Goal: Transaction & Acquisition: Purchase product/service

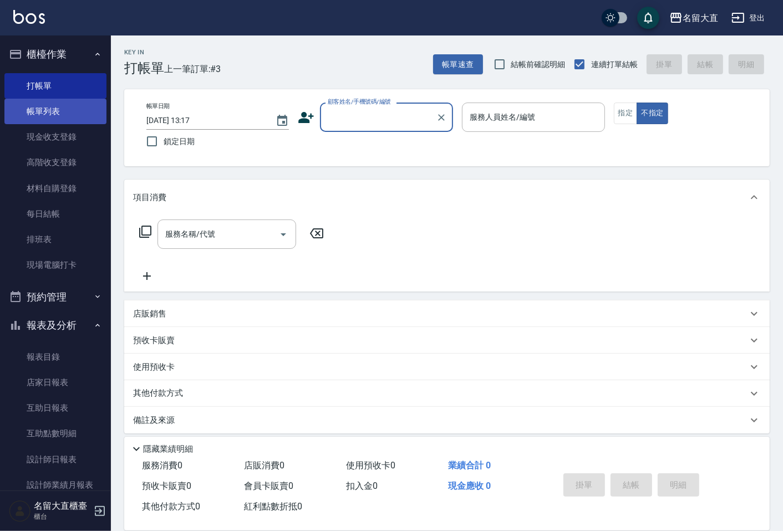
click at [85, 117] on link "帳單列表" at bounding box center [55, 111] width 102 height 25
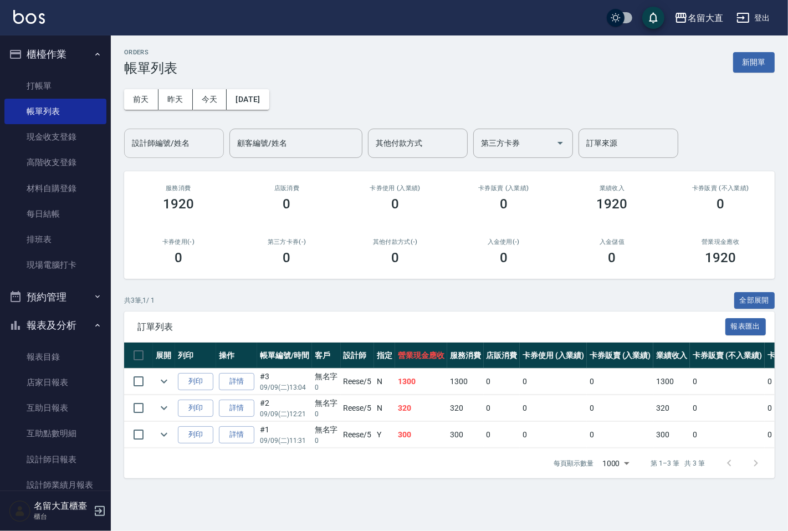
click at [164, 142] on input "設計師編號/姓名" at bounding box center [174, 143] width 90 height 19
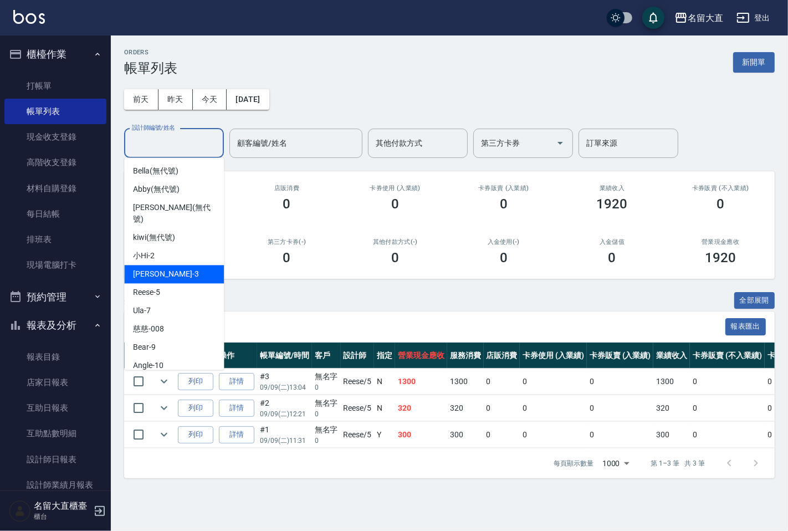
click at [168, 265] on div "[PERSON_NAME]3" at bounding box center [174, 274] width 100 height 18
type input "[PERSON_NAME]3"
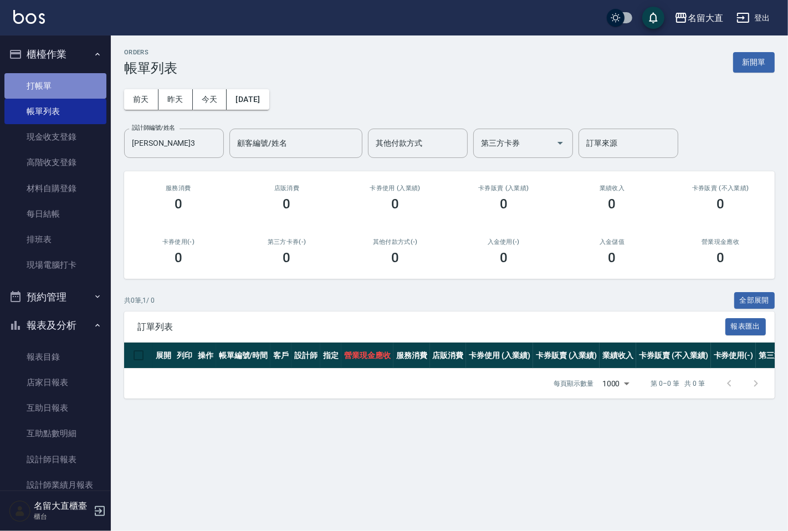
click at [58, 92] on link "打帳單" at bounding box center [55, 85] width 102 height 25
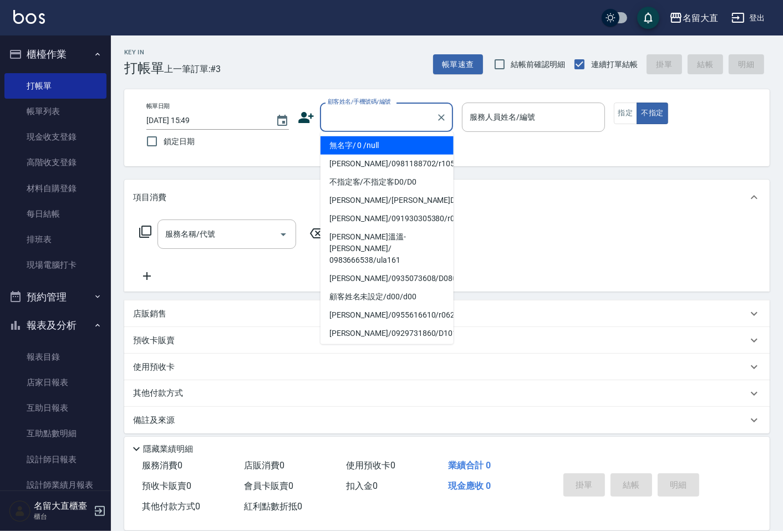
click at [336, 109] on input "顧客姓名/手機號碼/編號" at bounding box center [378, 117] width 106 height 19
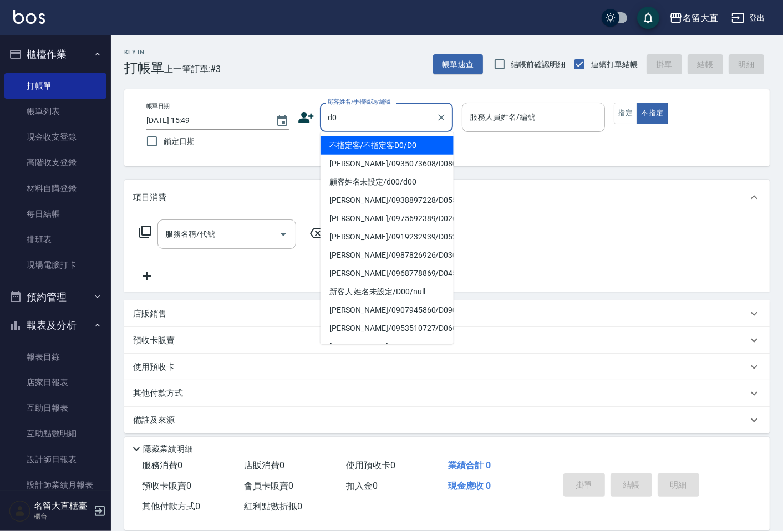
type input "不指定客/不指定客D0/D0"
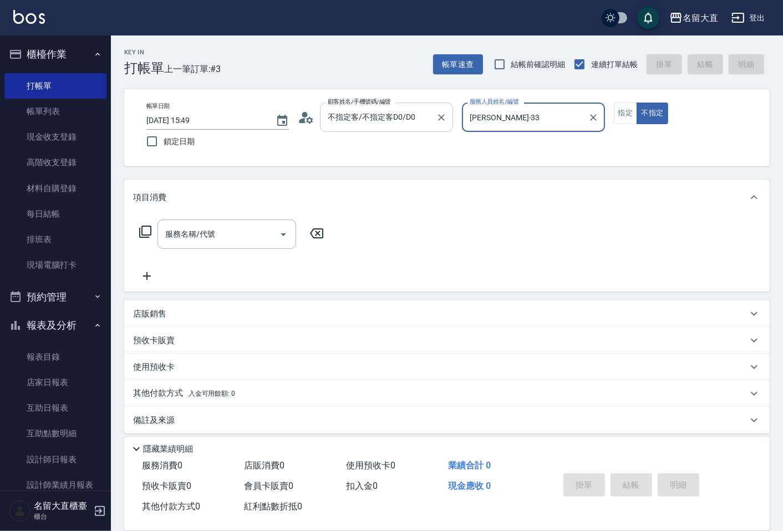
type input "[PERSON_NAME]3"
click at [636, 103] on button "不指定" at bounding box center [651, 114] width 31 height 22
type button "false"
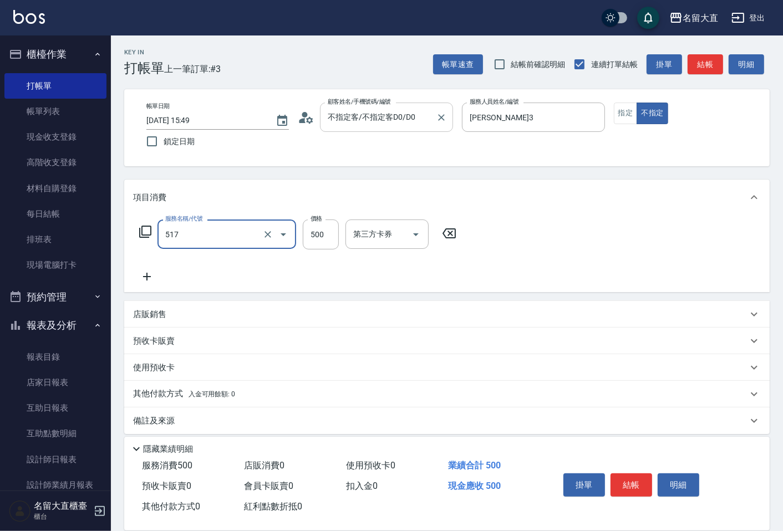
type input "舒醒頭皮(517)"
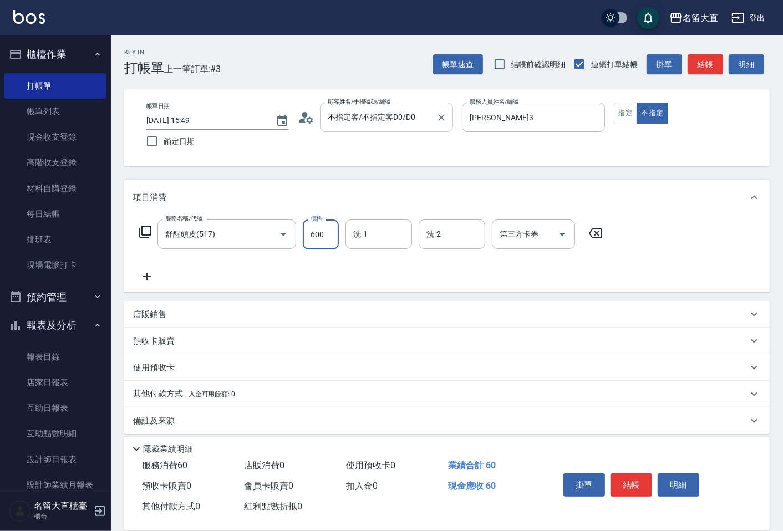
type input "600"
type input "詩雅-20"
click at [702, 64] on button "結帳" at bounding box center [704, 64] width 35 height 21
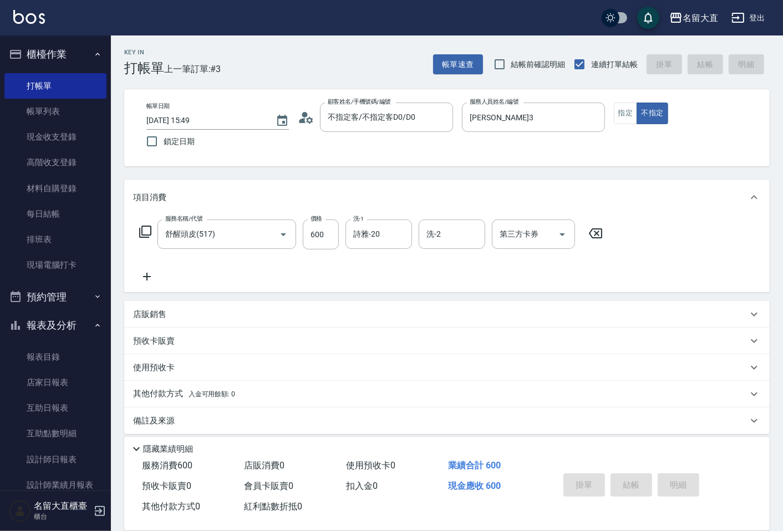
type input "[DATE] 15:50"
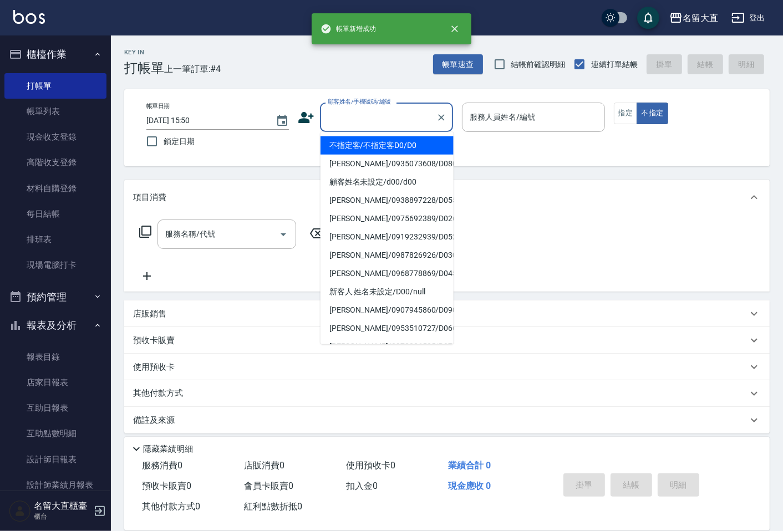
click at [391, 112] on input "顧客姓名/手機號碼/編號" at bounding box center [378, 117] width 106 height 19
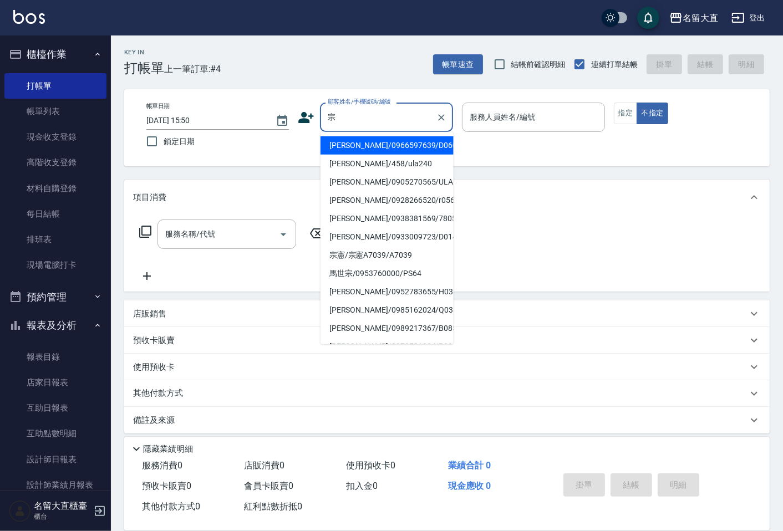
type input "[PERSON_NAME]/0966597639/D060"
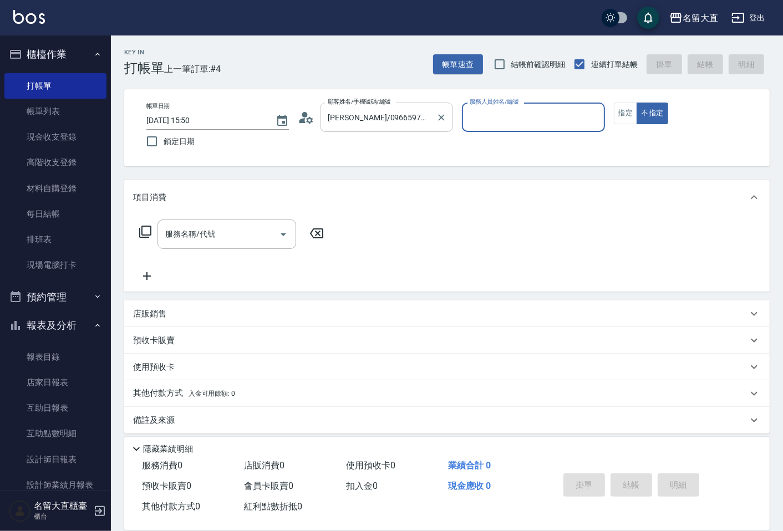
click at [636, 103] on button "不指定" at bounding box center [651, 114] width 31 height 22
type input "[PERSON_NAME]3"
click at [627, 114] on button "指定" at bounding box center [625, 114] width 24 height 22
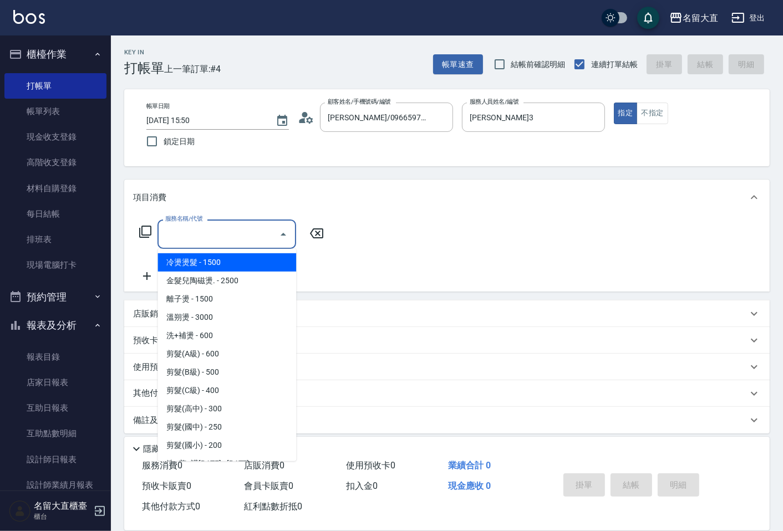
click at [235, 227] on input "服務名稱/代號" at bounding box center [218, 233] width 112 height 19
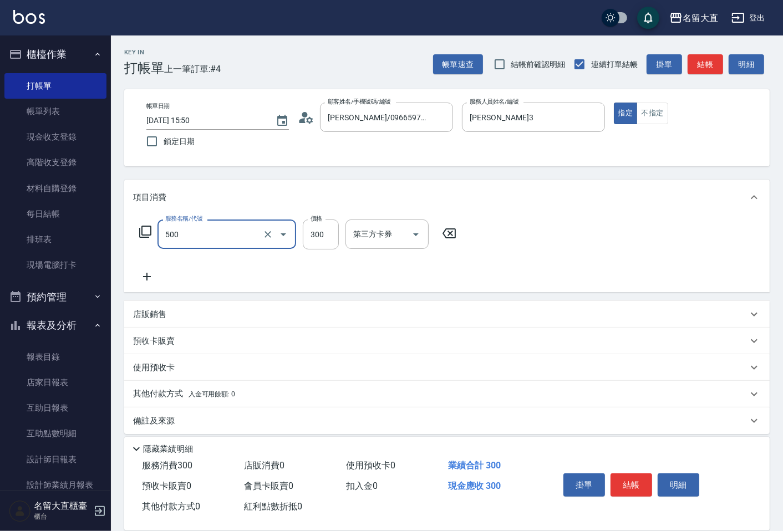
type input "洗髮(500)"
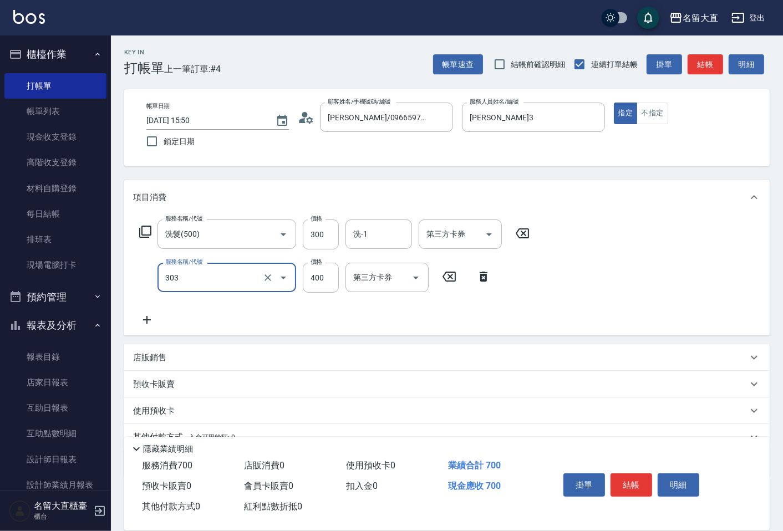
type input "剪髮(C級)(303)"
type input "350"
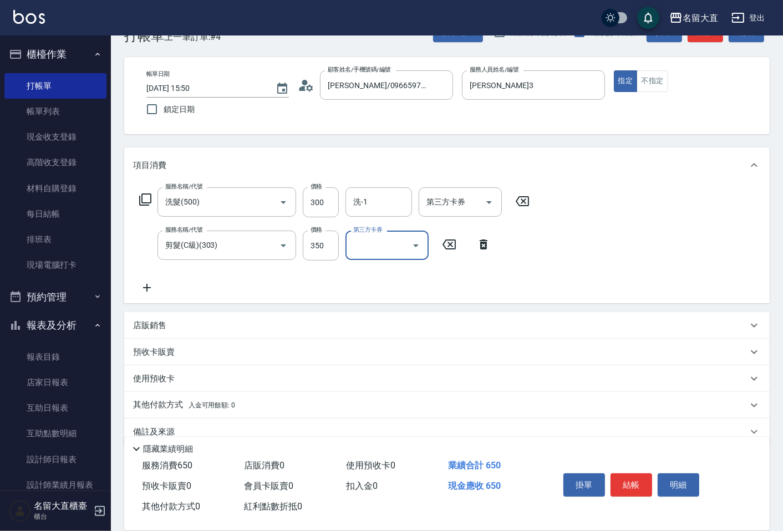
scroll to position [51, 0]
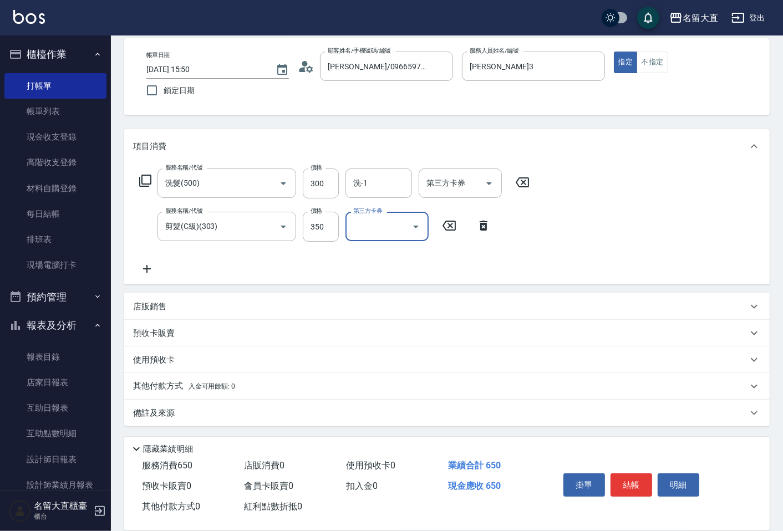
click at [166, 408] on p "備註及來源" at bounding box center [154, 413] width 42 height 12
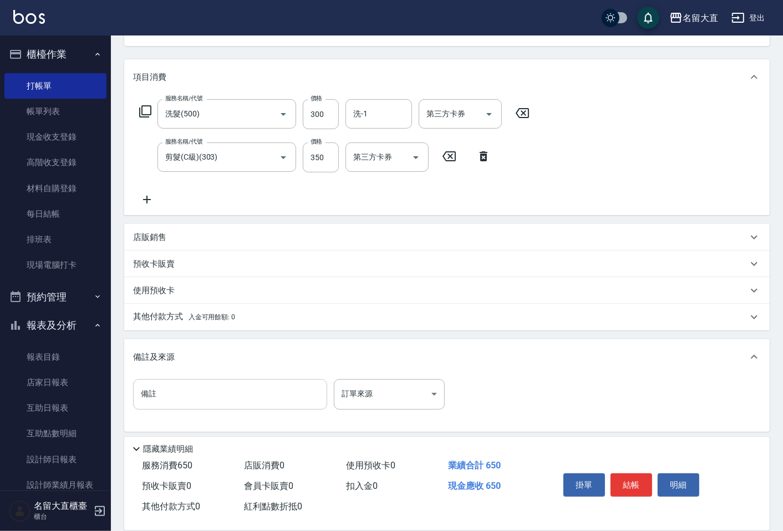
scroll to position [125, 0]
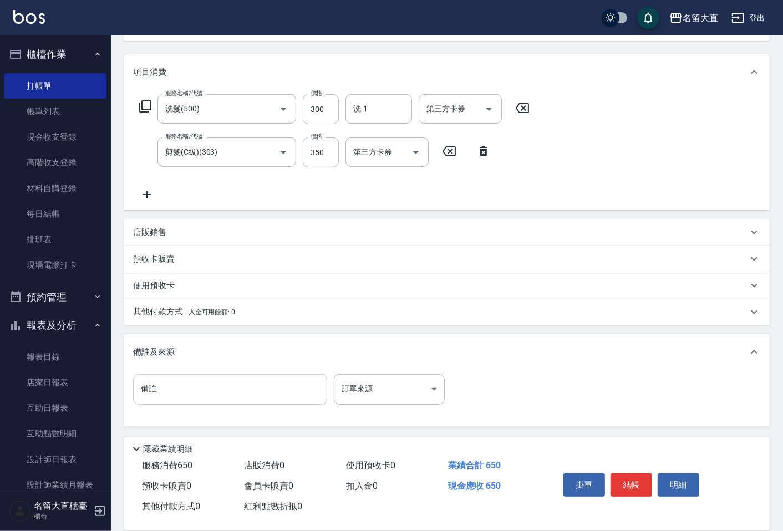
click at [176, 388] on input "備註" at bounding box center [230, 389] width 194 height 30
type input "八"
type input "爸"
click at [636, 482] on button "結帳" at bounding box center [631, 484] width 42 height 23
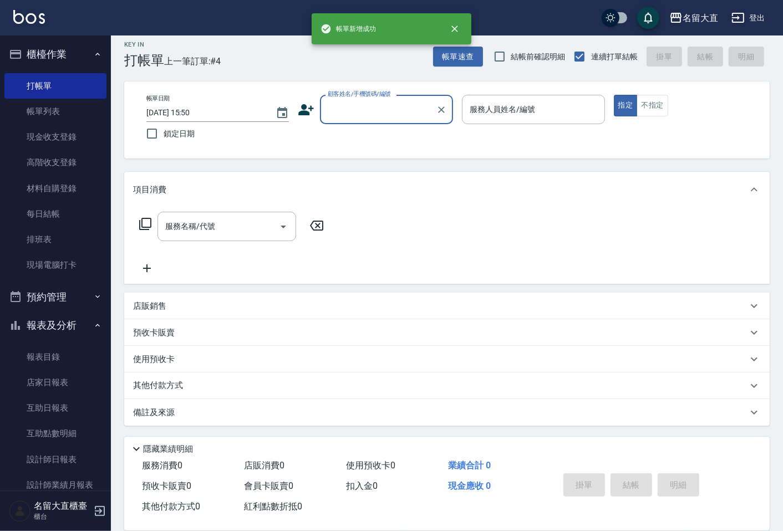
scroll to position [7, 0]
click at [346, 117] on input "顧客姓名/手機號碼/編號" at bounding box center [378, 109] width 106 height 19
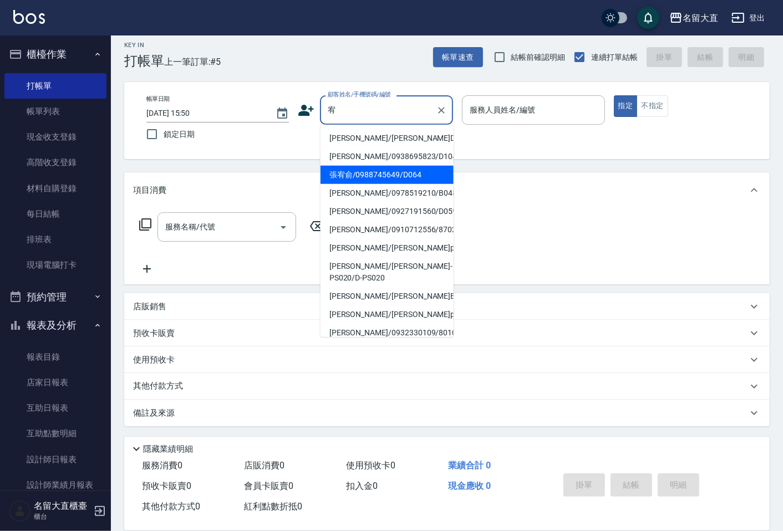
type input "張宥俞/0988745649/D064"
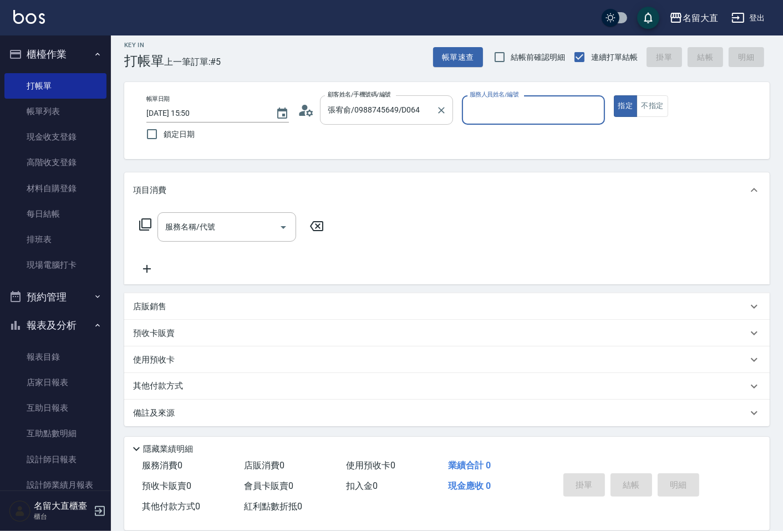
type input "[PERSON_NAME]3"
click at [613, 95] on button "指定" at bounding box center [625, 106] width 24 height 22
type button "true"
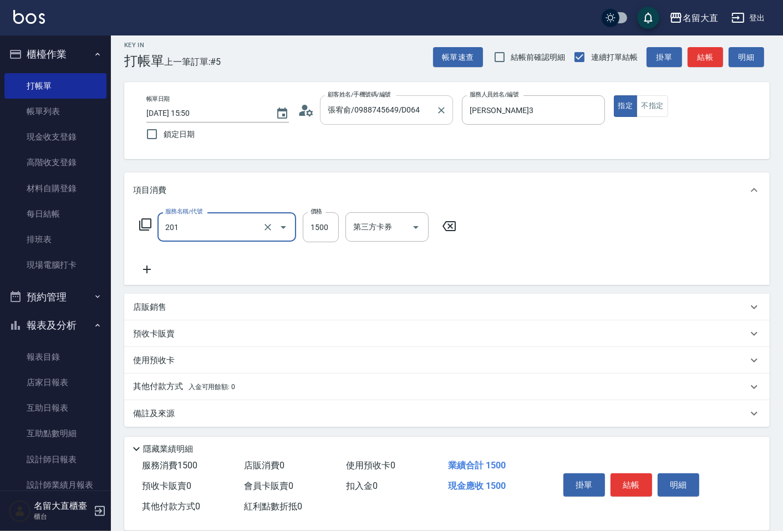
type input "冷燙燙髮(201)"
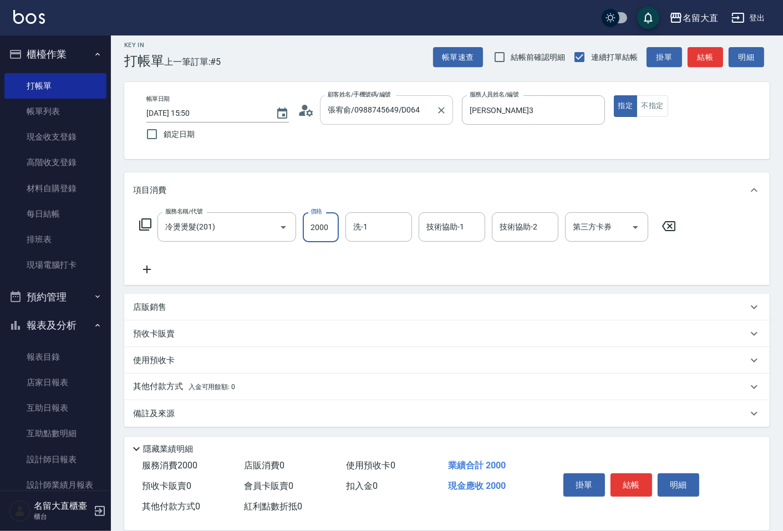
type input "2000"
type input "詩雅-20"
drag, startPoint x: 158, startPoint y: 415, endPoint x: 172, endPoint y: 395, distance: 24.3
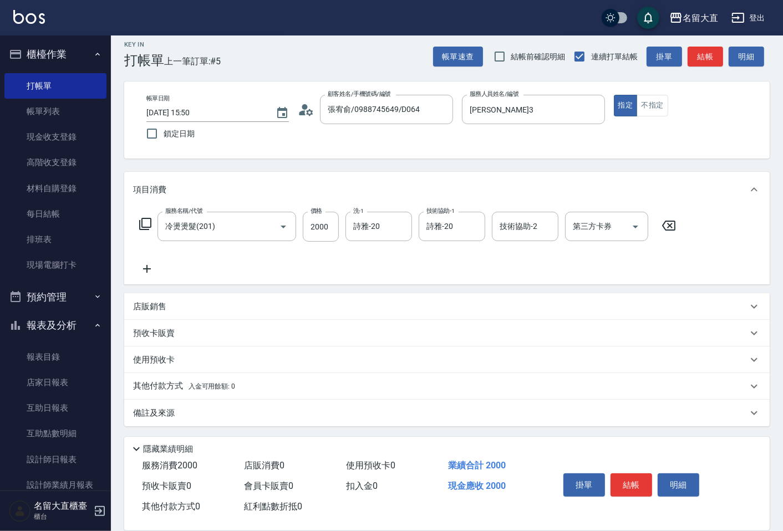
click at [158, 414] on p "備註及來源" at bounding box center [154, 413] width 42 height 12
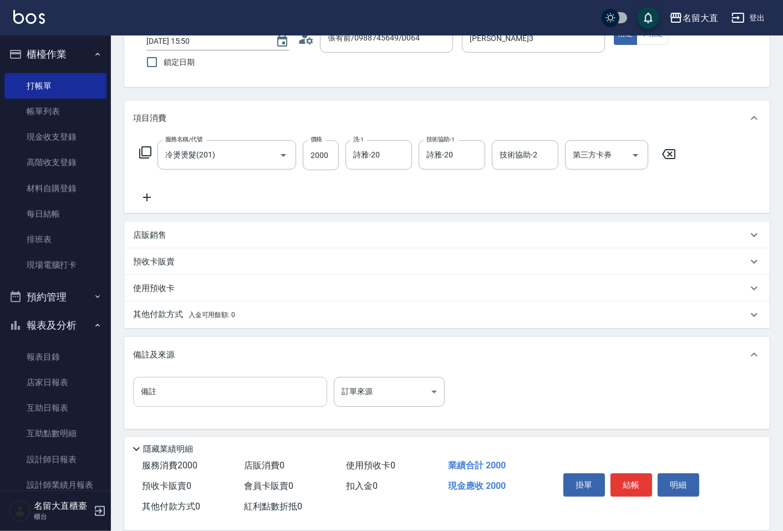
scroll to position [81, 0]
click at [177, 389] on input "備註" at bounding box center [230, 390] width 194 height 30
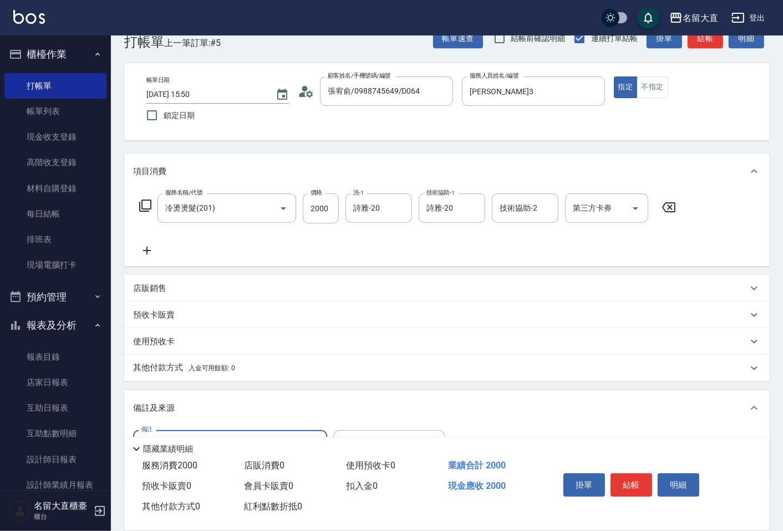
scroll to position [0, 0]
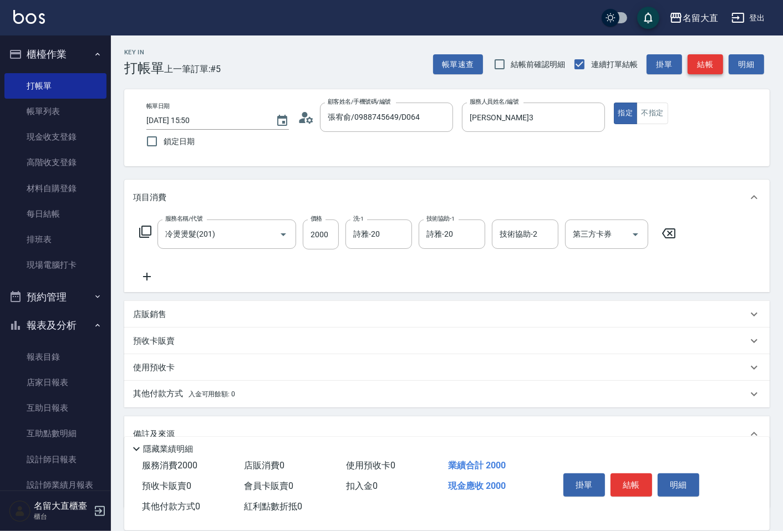
type input "羊毛捲 平面繞燙 [PERSON_NAME]捲紫 邊邊粉紅 頭頂橘 後腦粉/[PERSON_NAME]1劑15+10 2劑10分"
click at [705, 63] on button "結帳" at bounding box center [704, 64] width 35 height 21
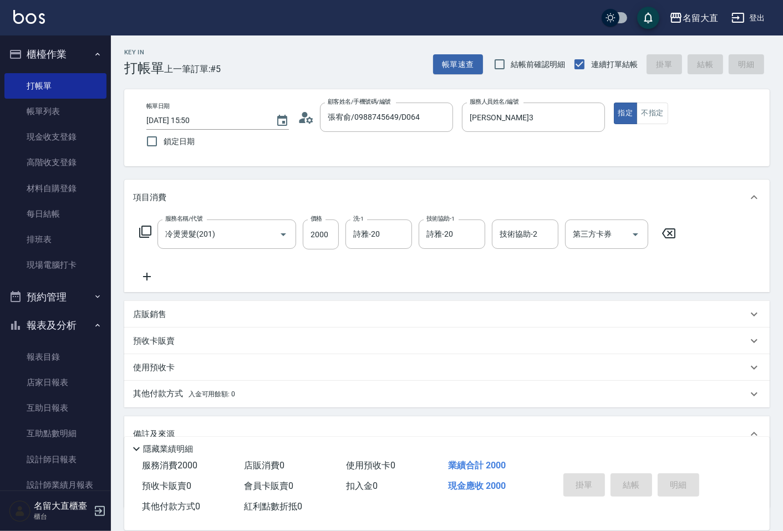
type input "[DATE] 15:52"
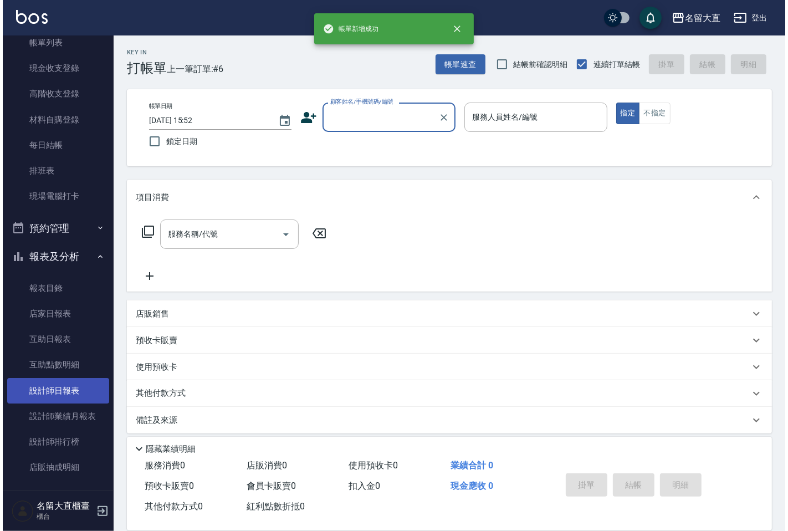
scroll to position [132, 0]
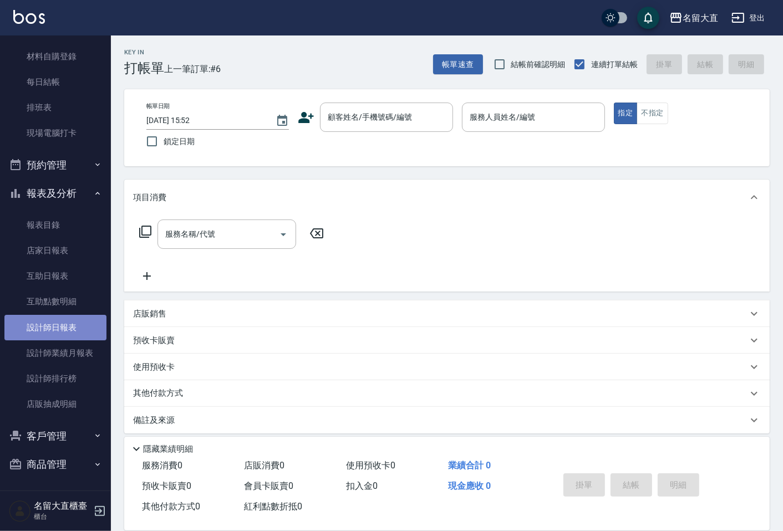
click at [59, 325] on link "設計師日報表" at bounding box center [55, 327] width 102 height 25
